Goal: Task Accomplishment & Management: Complete application form

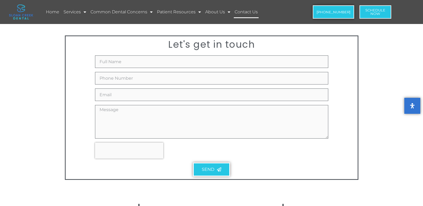
scroll to position [160, 0]
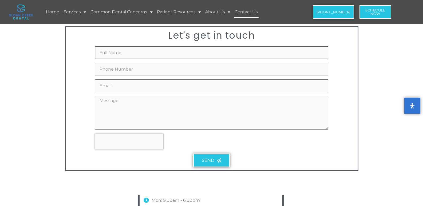
drag, startPoint x: 109, startPoint y: 54, endPoint x: 119, endPoint y: 61, distance: 11.9
click at [119, 61] on div "Full Name Phone Number Email Message Send" at bounding box center [212, 108] width 236 height 125
type input "[PERSON_NAME]"
type input "8432121094"
type input "[EMAIL_ADDRESS][DOMAIN_NAME]"
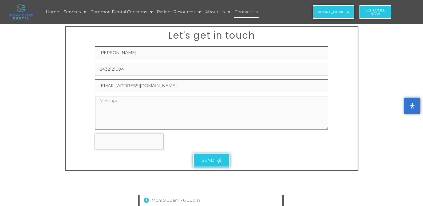
click at [142, 108] on textarea "Message" at bounding box center [211, 113] width 233 height 34
paste textarea "Loremi DOL si ame consect adipiscin elitsed (doei’te inci ut lab etdo!) Mag’al …"
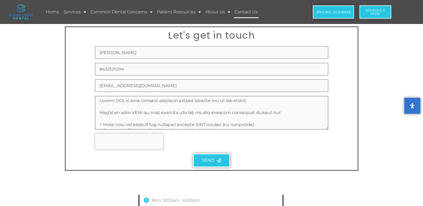
scroll to position [153, 0]
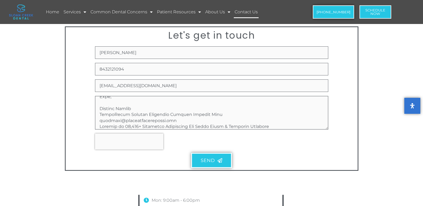
type textarea "Loremi DOL si ame consect adipiscin elitsed (doei’te inci ut lab etdo!) Mag’al …"
drag, startPoint x: 221, startPoint y: 154, endPoint x: 222, endPoint y: 160, distance: 6.5
click at [221, 156] on button "Send" at bounding box center [211, 160] width 41 height 15
click at [222, 161] on icon "New Form" at bounding box center [219, 161] width 5 height 5
click at [219, 161] on icon "New Form" at bounding box center [219, 161] width 5 height 5
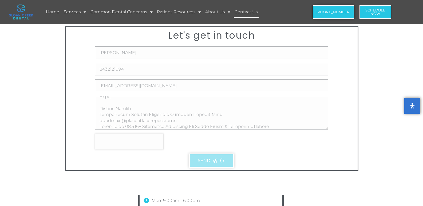
scroll to position [155, 0]
